Goal: Information Seeking & Learning: Learn about a topic

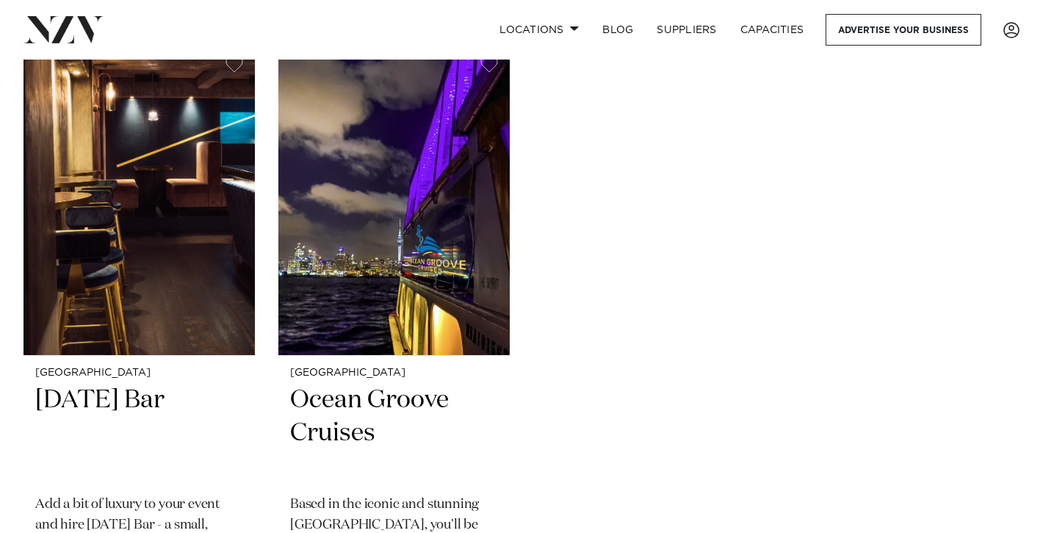
scroll to position [9274, 0]
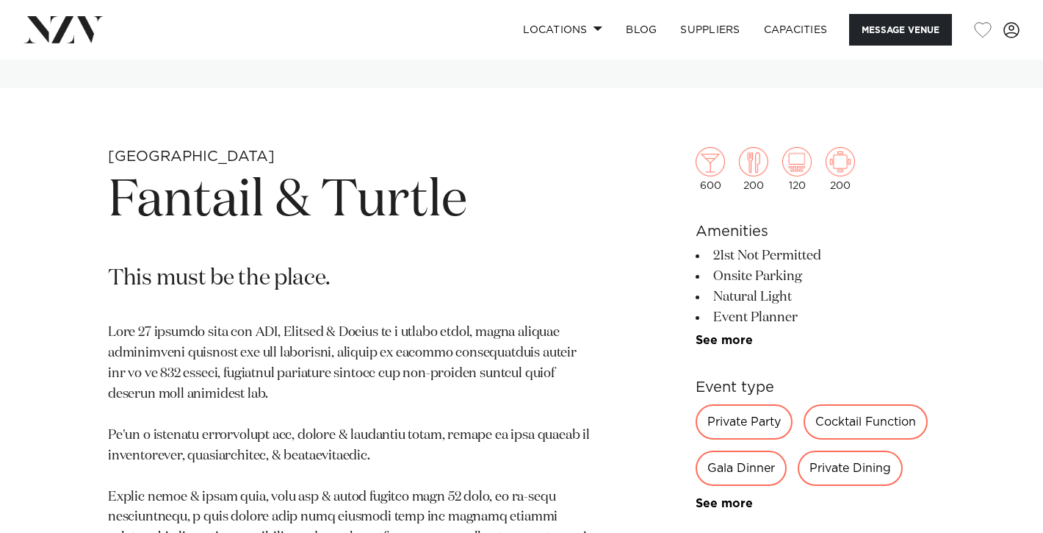
scroll to position [466, 0]
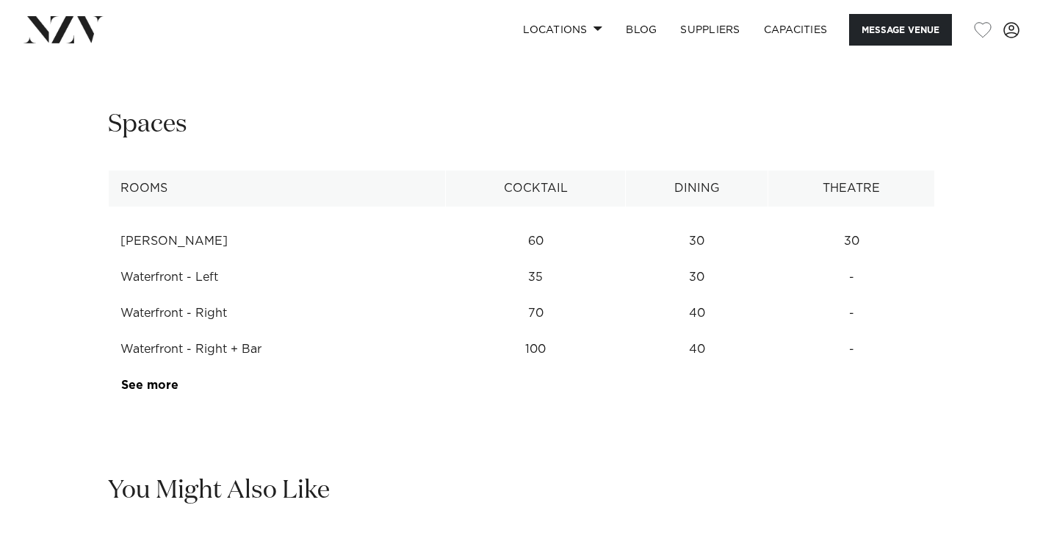
scroll to position [1881, 0]
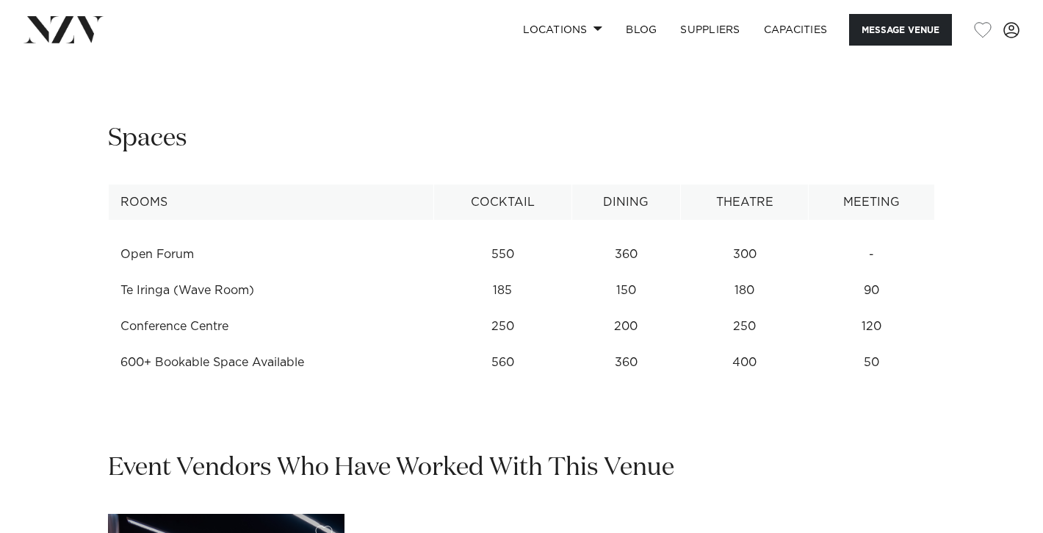
scroll to position [1823, 0]
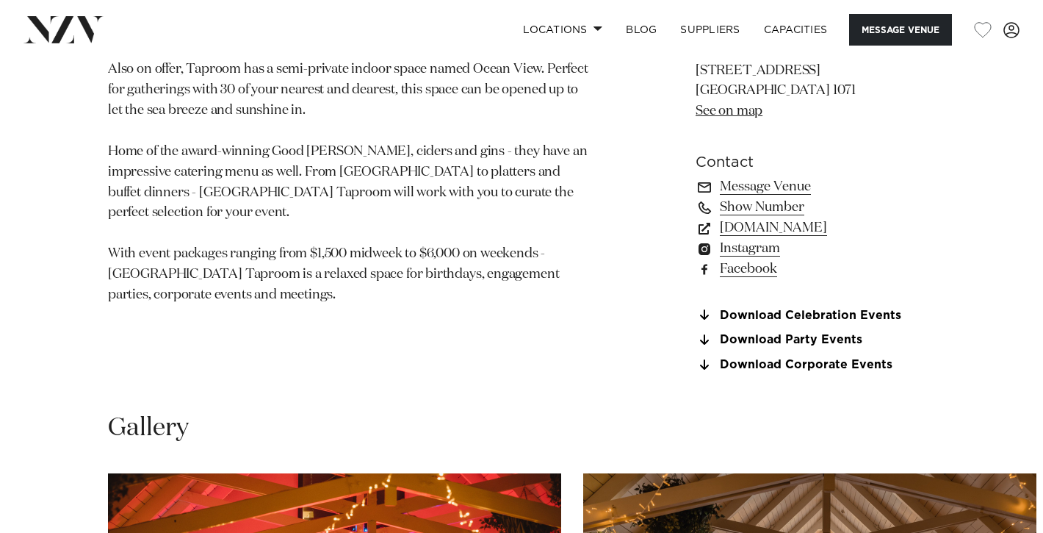
scroll to position [1024, 0]
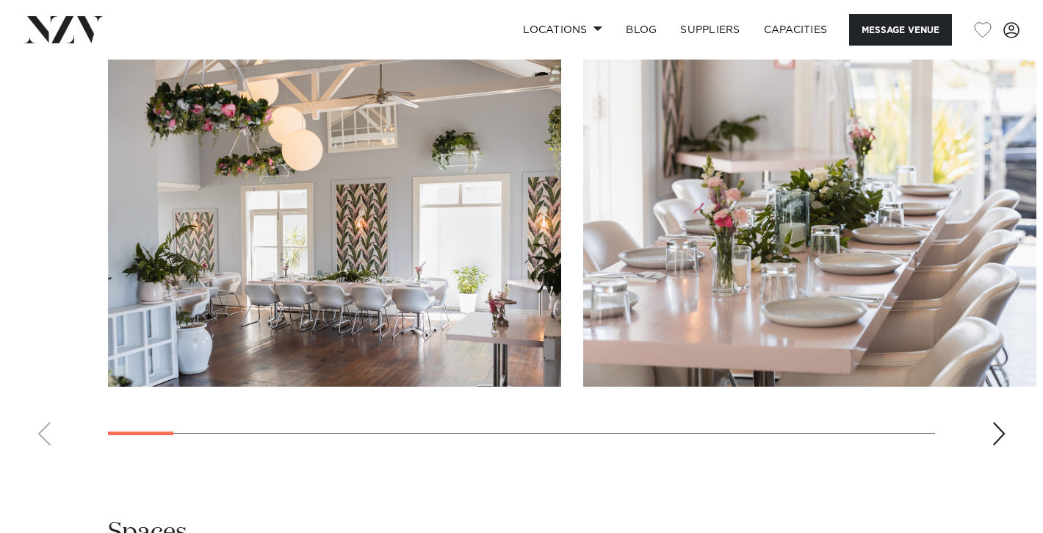
scroll to position [1607, 0]
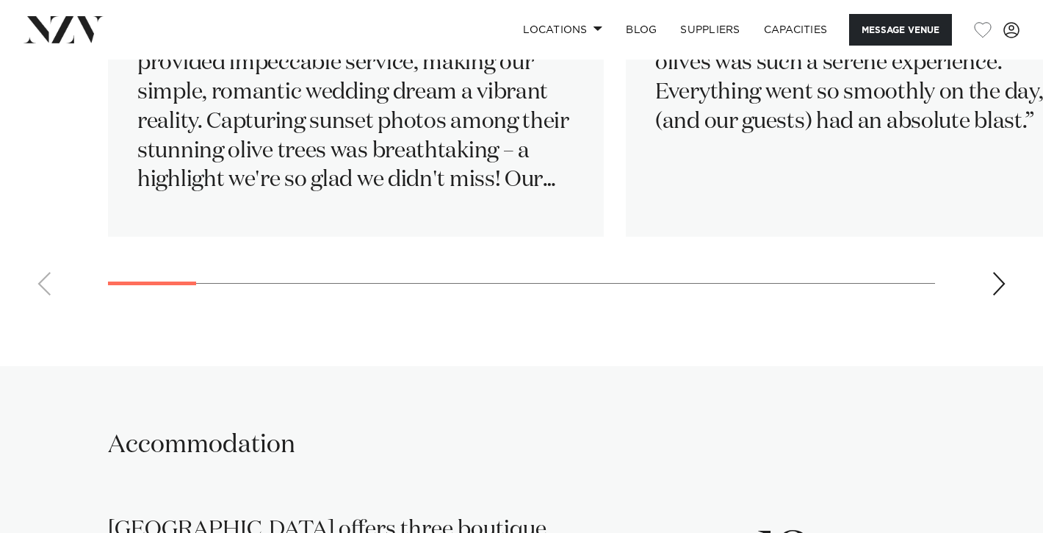
scroll to position [2834, 0]
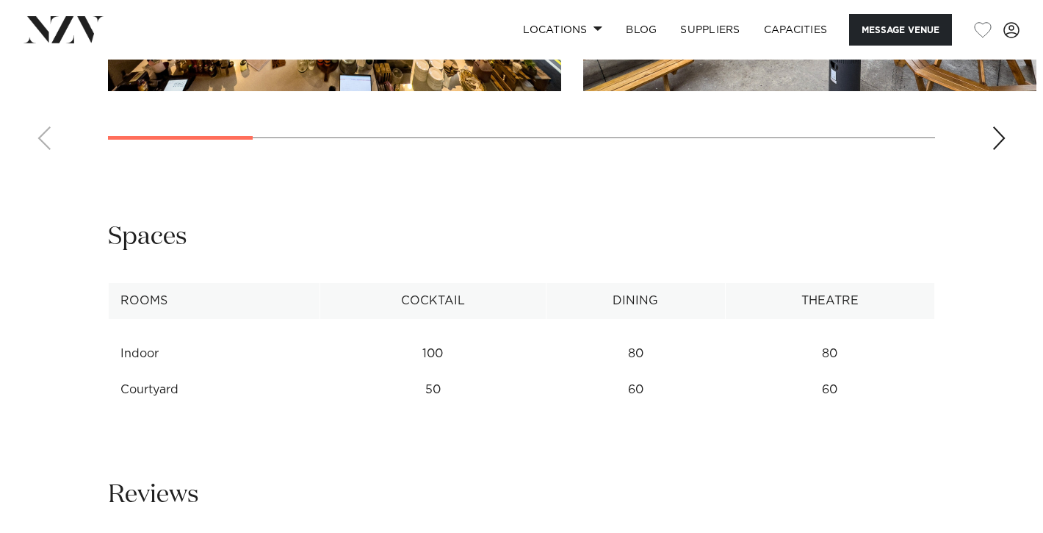
scroll to position [1805, 0]
